Goal: Task Accomplishment & Management: Manage account settings

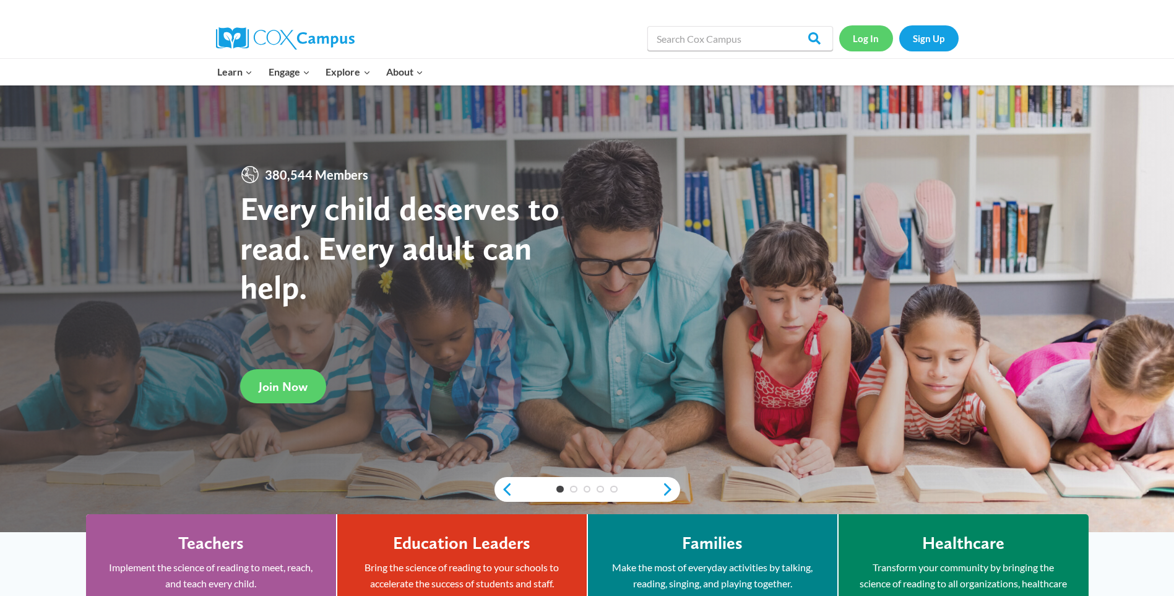
click at [869, 45] on link "Log In" at bounding box center [867, 37] width 54 height 25
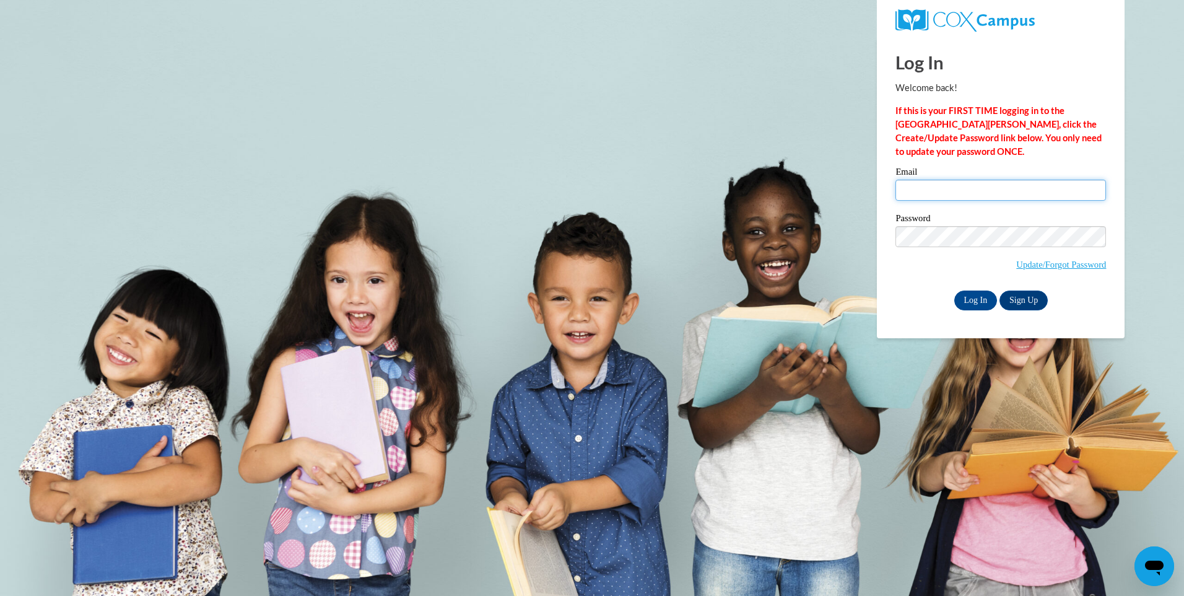
type input "brazieldenise@yahoo.com"
drag, startPoint x: 1100, startPoint y: 194, endPoint x: 727, endPoint y: 209, distance: 373.6
click at [727, 209] on body "Log In Welcome back! If this is your FIRST TIME logging in to the NEW Cox Campu…" at bounding box center [592, 298] width 1184 height 596
click at [961, 111] on strong "If this is your FIRST TIME logging in to the NEW Cox Campus, click the Create/U…" at bounding box center [998, 130] width 206 height 51
click at [770, 242] on body "Log In Welcome back! If this is your FIRST TIME logging in to the NEW Cox Campu…" at bounding box center [592, 298] width 1184 height 596
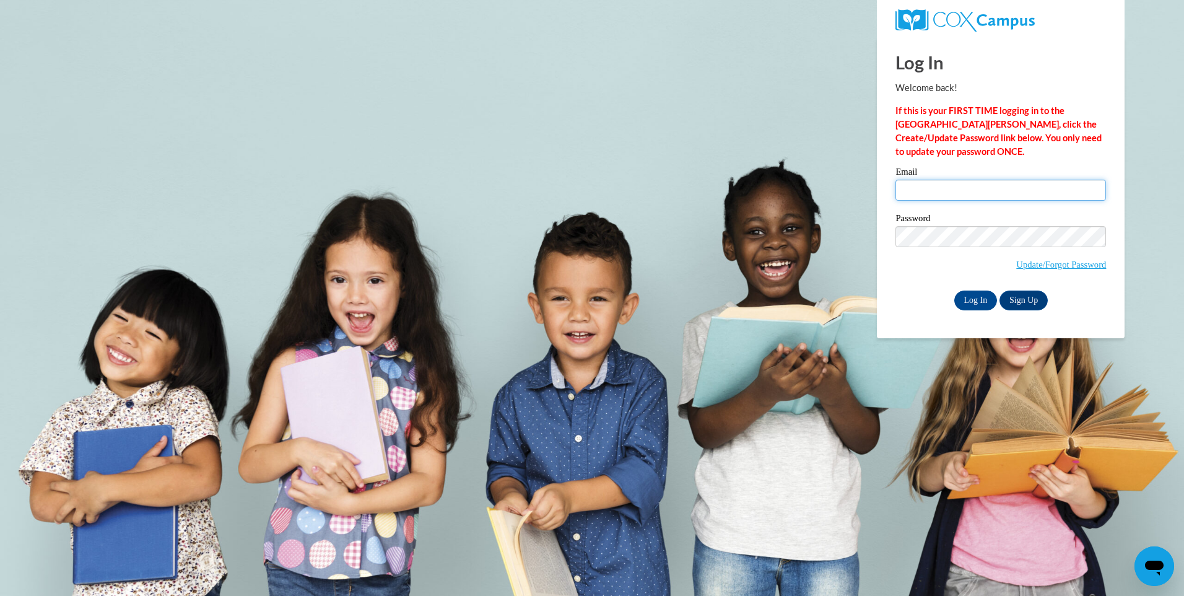
click at [950, 195] on input "Email" at bounding box center [1000, 190] width 211 height 21
type input "caitlyn101911@gmail.com"
click at [954, 290] on input "Log In" at bounding box center [975, 300] width 43 height 20
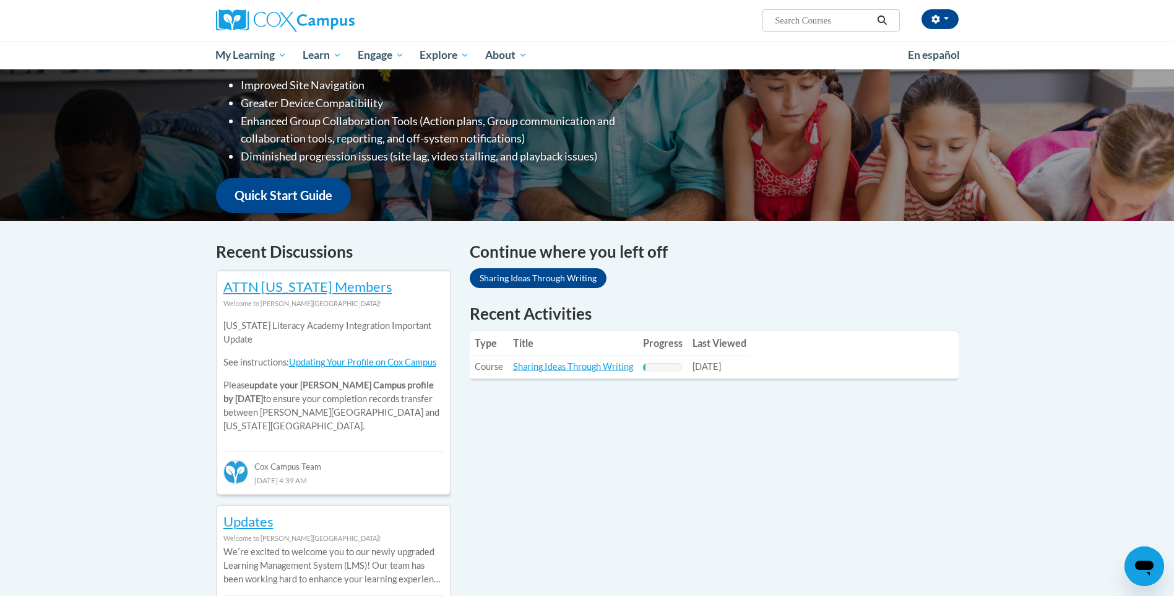
scroll to position [186, 0]
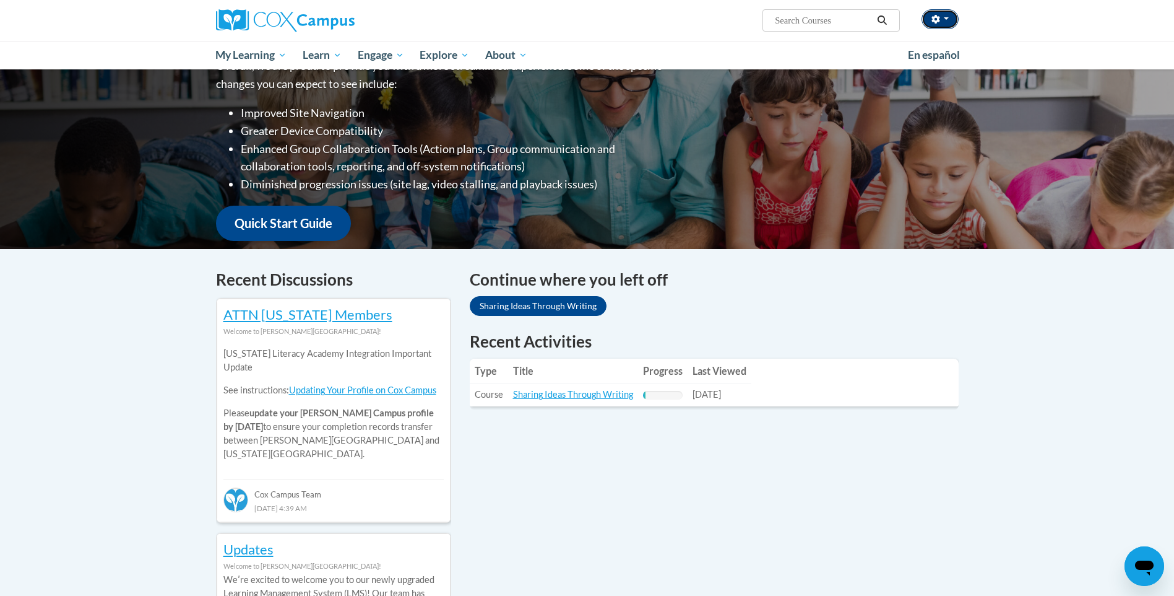
click at [945, 20] on button "button" at bounding box center [940, 19] width 37 height 20
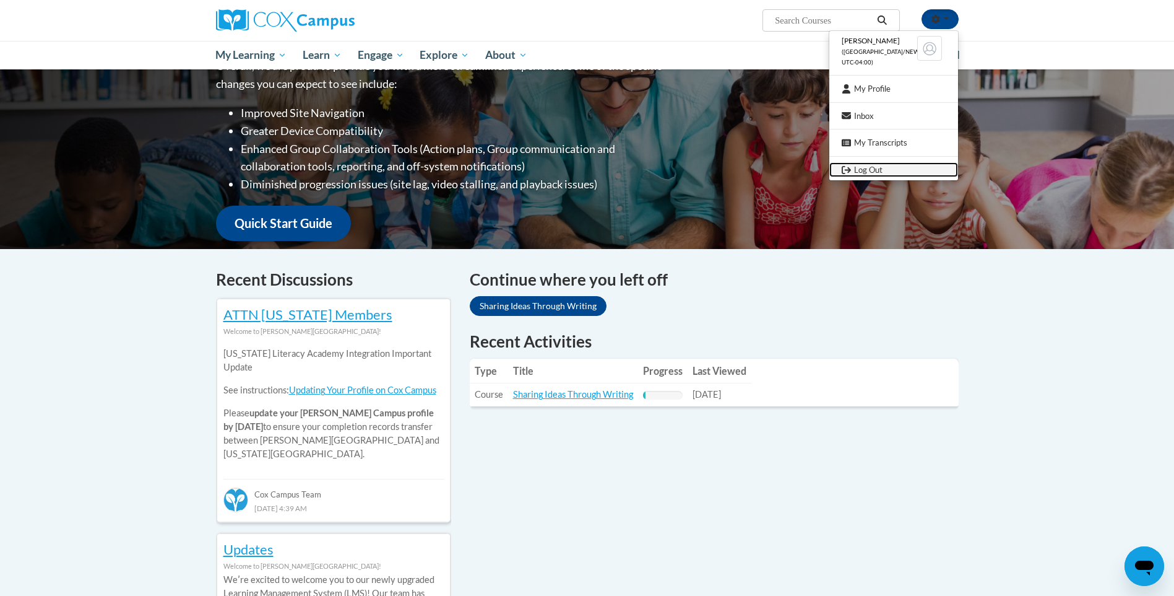
click at [854, 170] on link "Log Out" at bounding box center [894, 169] width 129 height 15
